Goal: Register for event/course

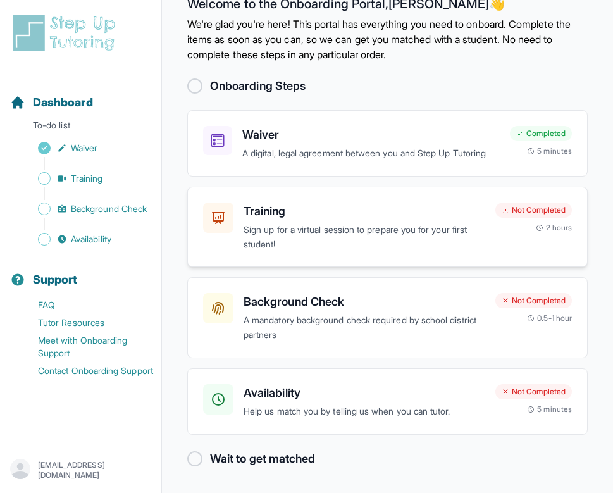
scroll to position [58, 0]
click at [281, 232] on p "Sign up for a virtual session to prepare you for your first student!" at bounding box center [365, 237] width 242 height 29
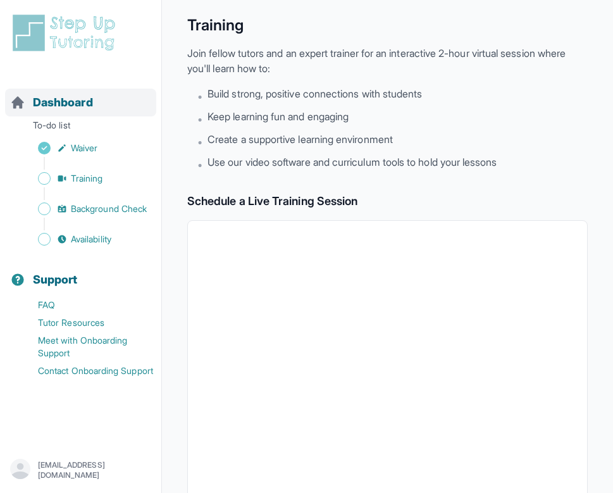
click at [71, 101] on span "Dashboard" at bounding box center [63, 103] width 60 height 18
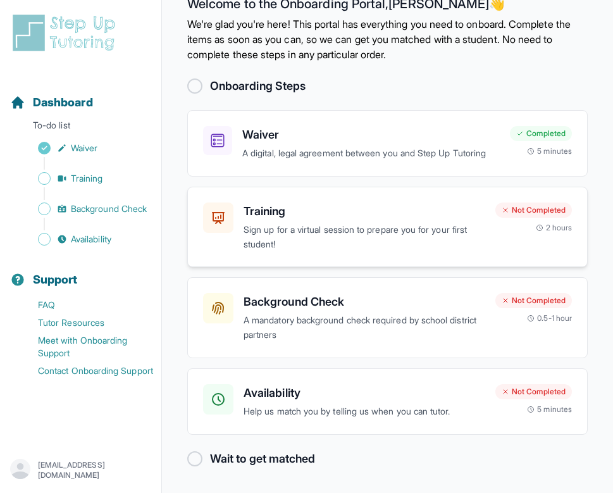
click at [331, 244] on p "Sign up for a virtual session to prepare you for your first student!" at bounding box center [365, 237] width 242 height 29
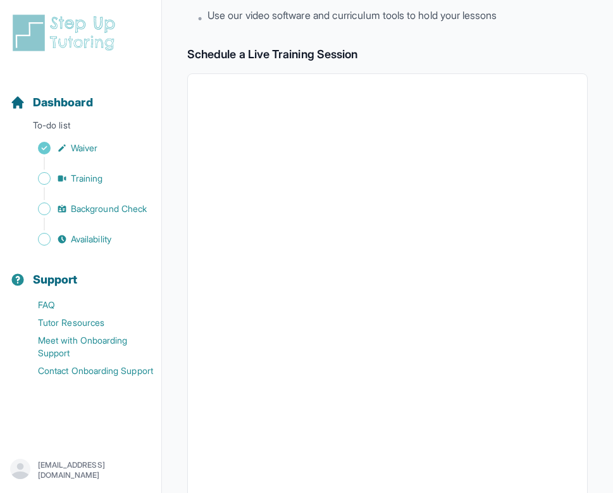
scroll to position [428, 0]
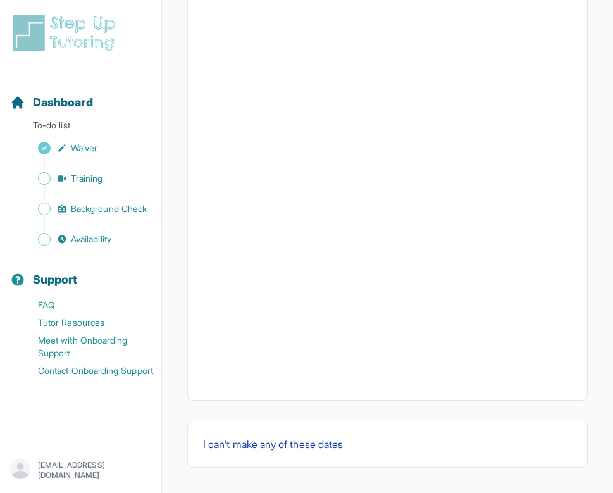
click at [246, 449] on button "I can't make any of these dates" at bounding box center [273, 444] width 140 height 15
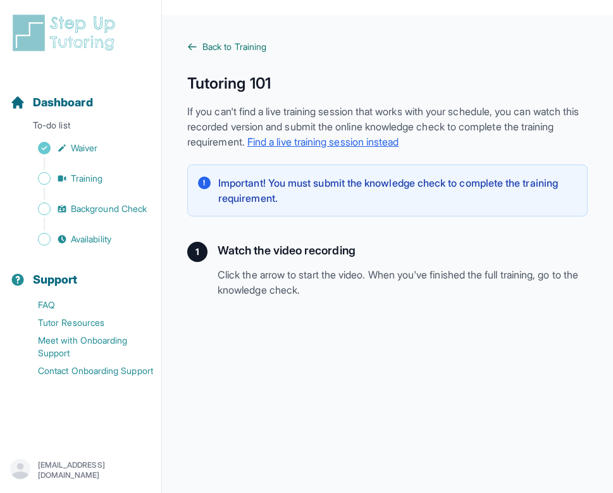
click at [258, 49] on span "Back to Training" at bounding box center [234, 46] width 64 height 13
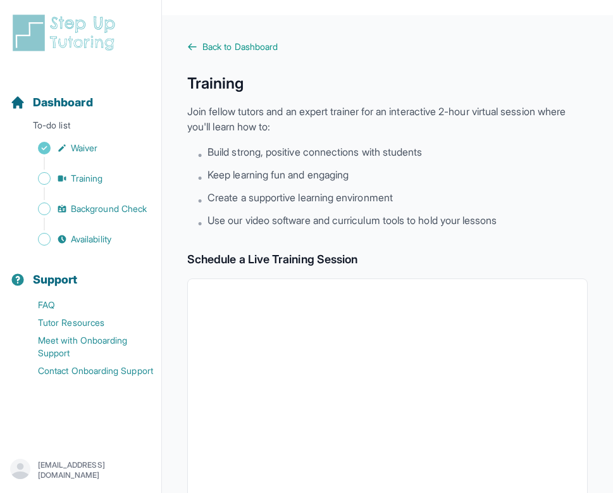
scroll to position [428, 0]
